Goal: Navigation & Orientation: Find specific page/section

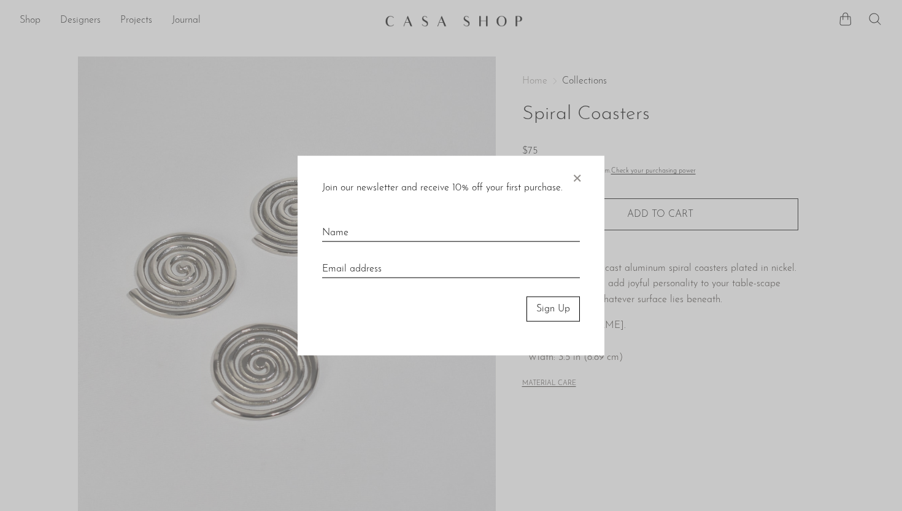
click at [37, 20] on div at bounding box center [451, 255] width 902 height 511
click at [584, 177] on div "Join our newsletter and receive 10% off your first purchase. × Sign Up" at bounding box center [451, 255] width 307 height 199
click at [578, 176] on span "×" at bounding box center [577, 175] width 12 height 39
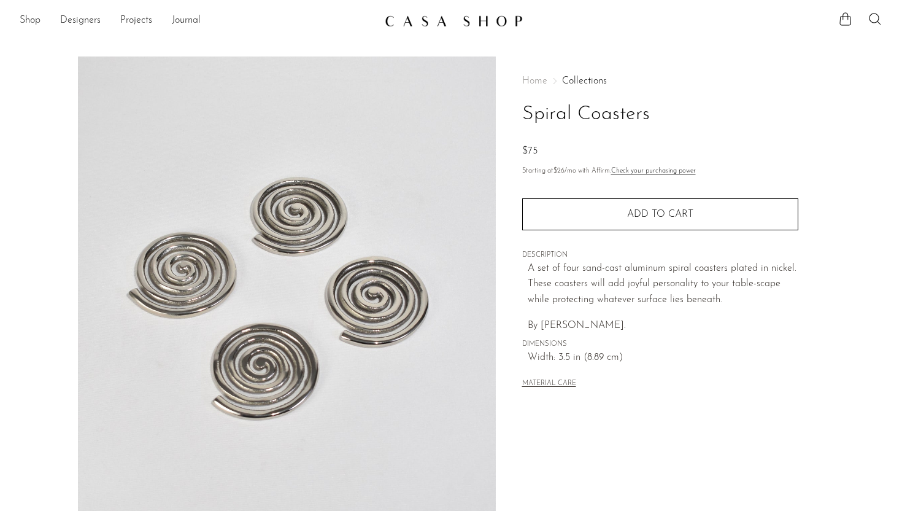
click at [435, 15] on img at bounding box center [454, 21] width 138 height 12
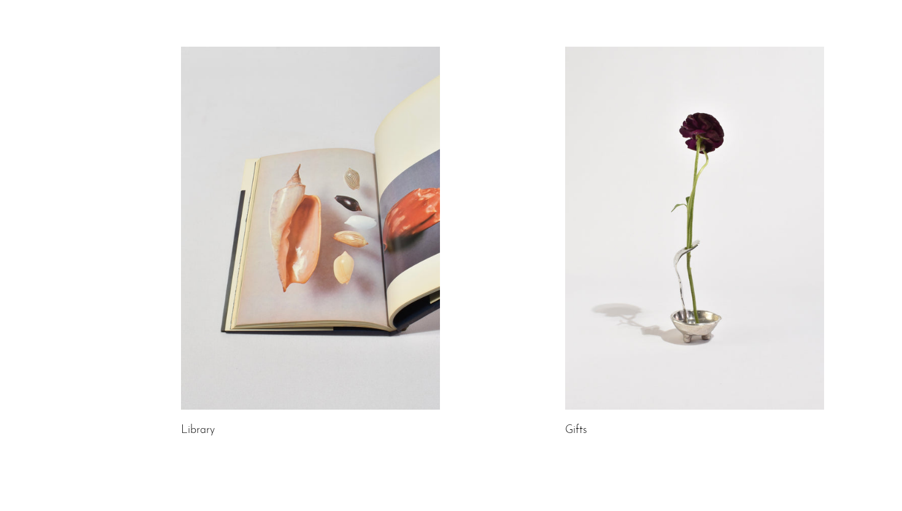
scroll to position [683, 0]
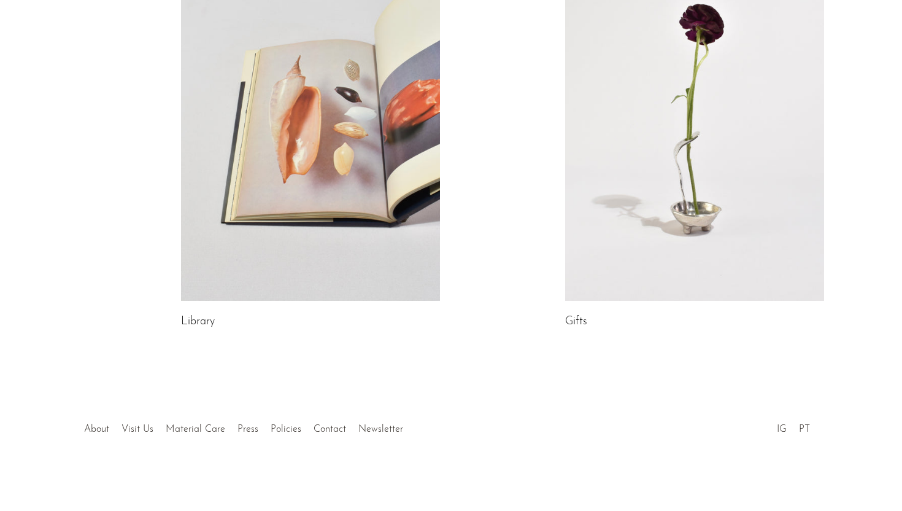
click at [692, 186] on link at bounding box center [694, 119] width 259 height 363
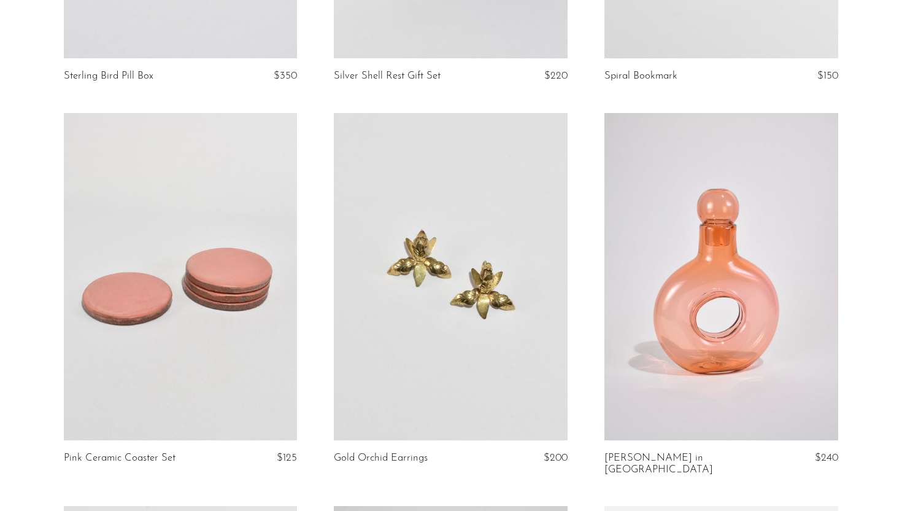
scroll to position [2701, 0]
